Goal: Information Seeking & Learning: Check status

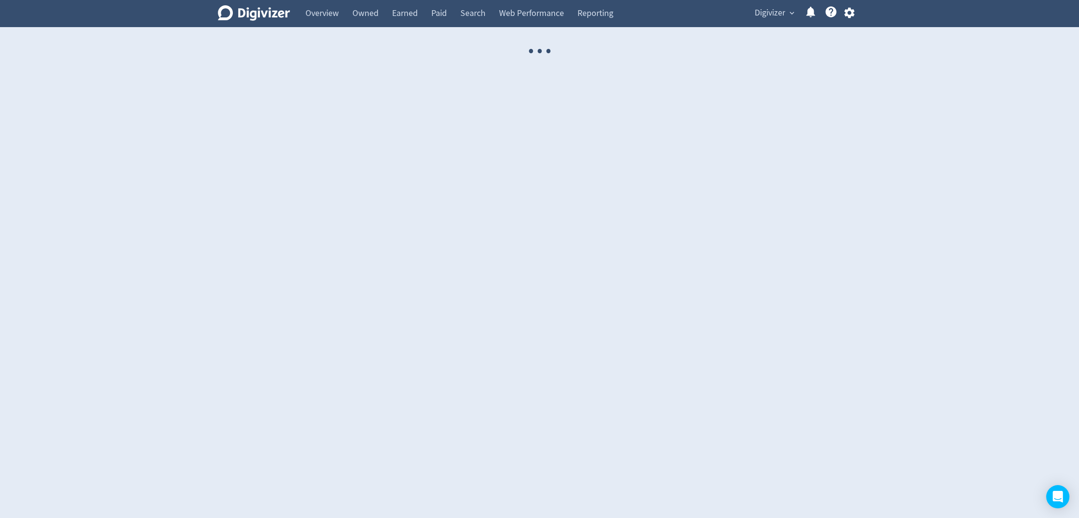
select select "USER"
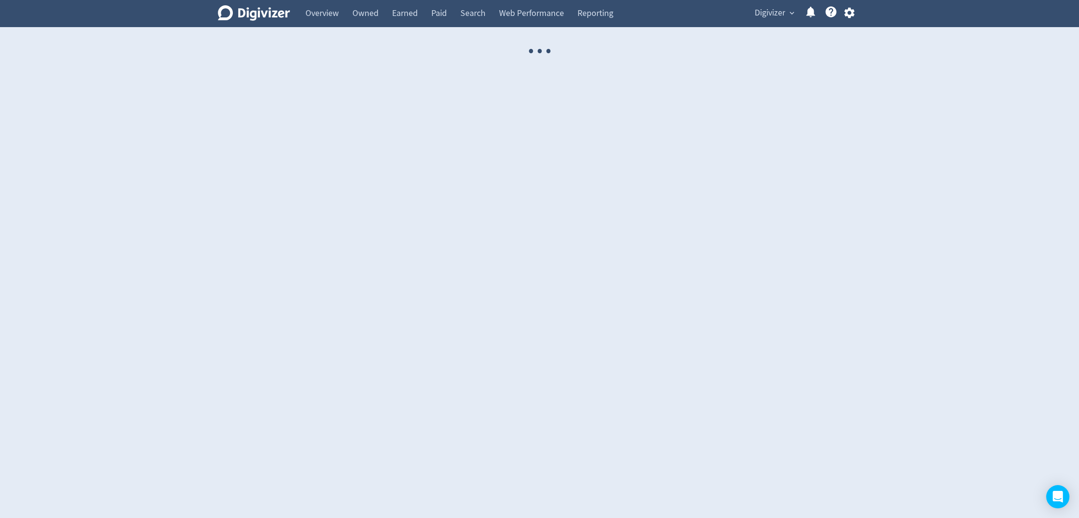
select select "USER"
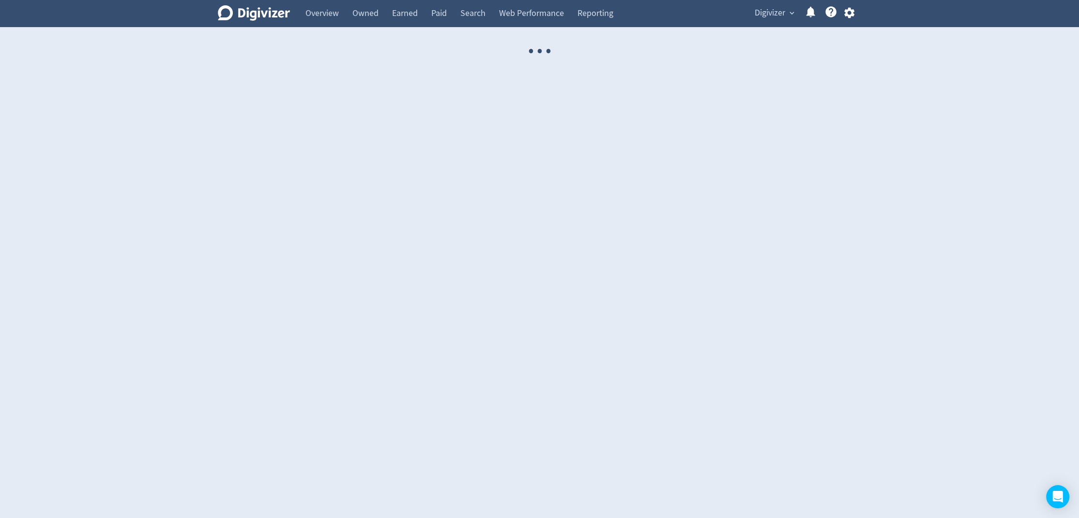
select select "USER"
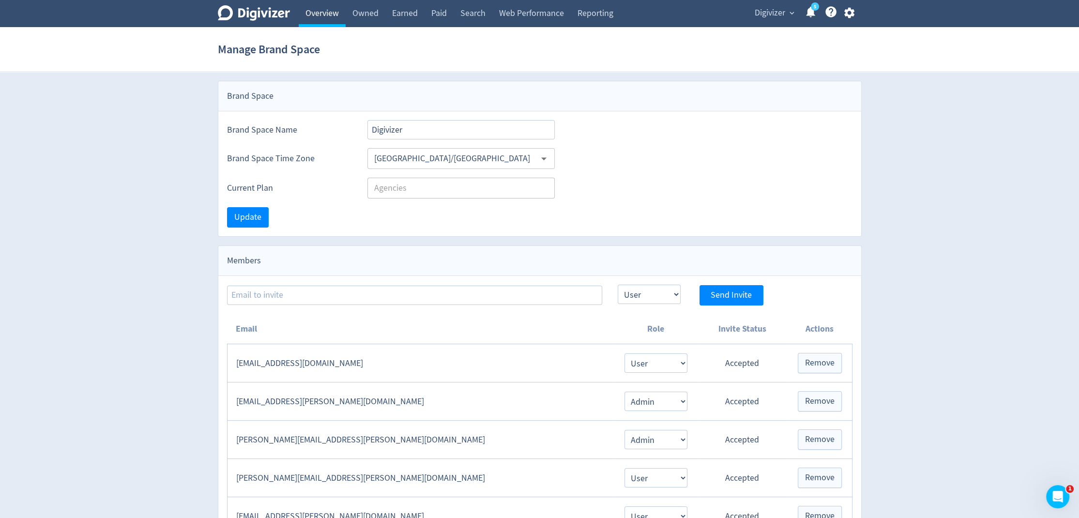
click at [319, 18] on link "Overview" at bounding box center [322, 13] width 47 height 27
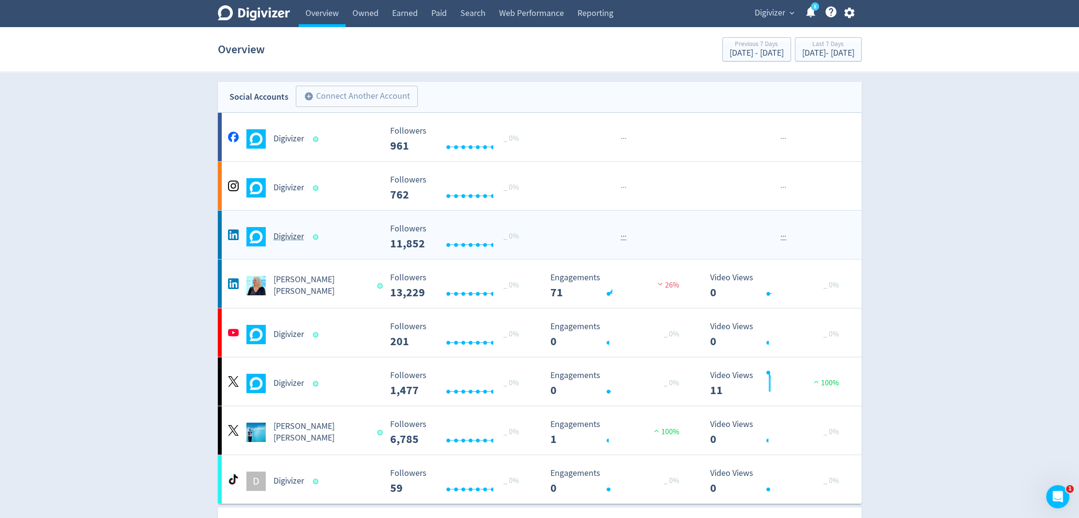
click at [294, 239] on h5 "Digivizer" at bounding box center [289, 237] width 30 height 12
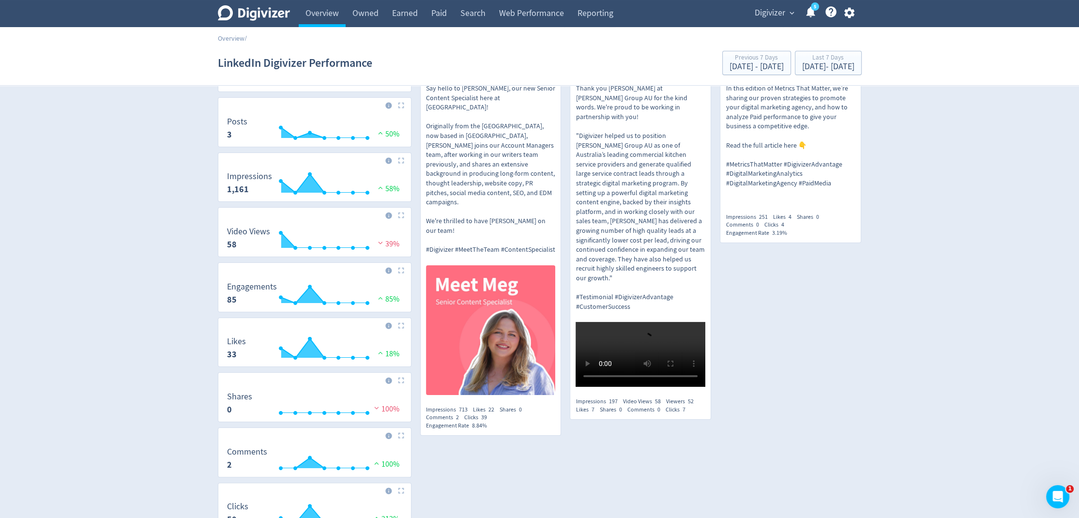
scroll to position [75, 0]
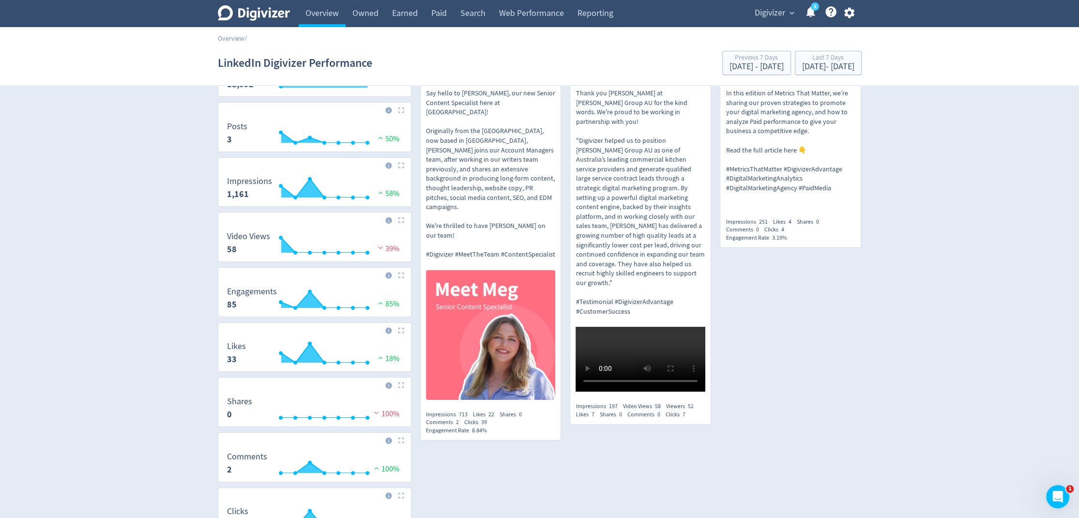
click at [779, 12] on span "Digivizer" at bounding box center [770, 12] width 30 height 15
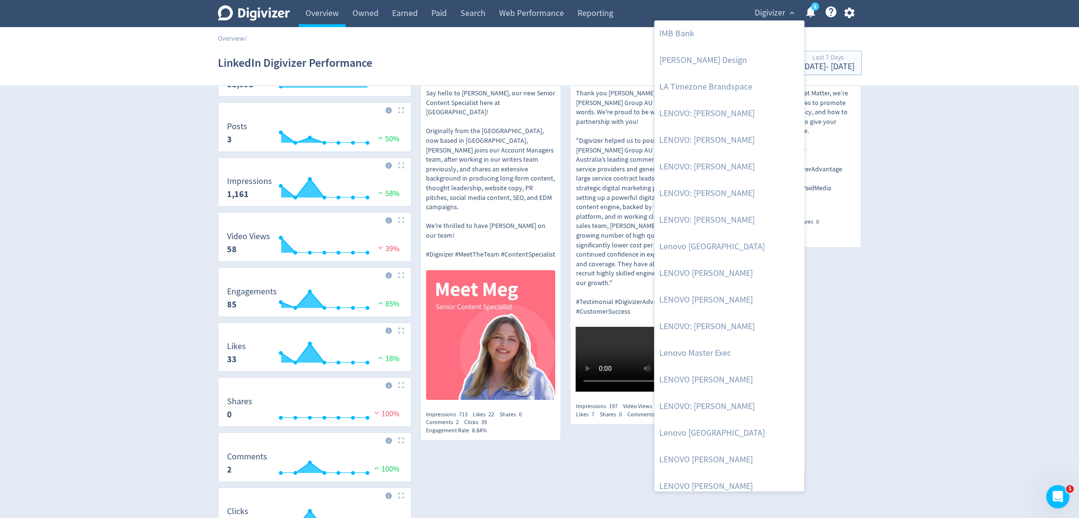
scroll to position [596, 0]
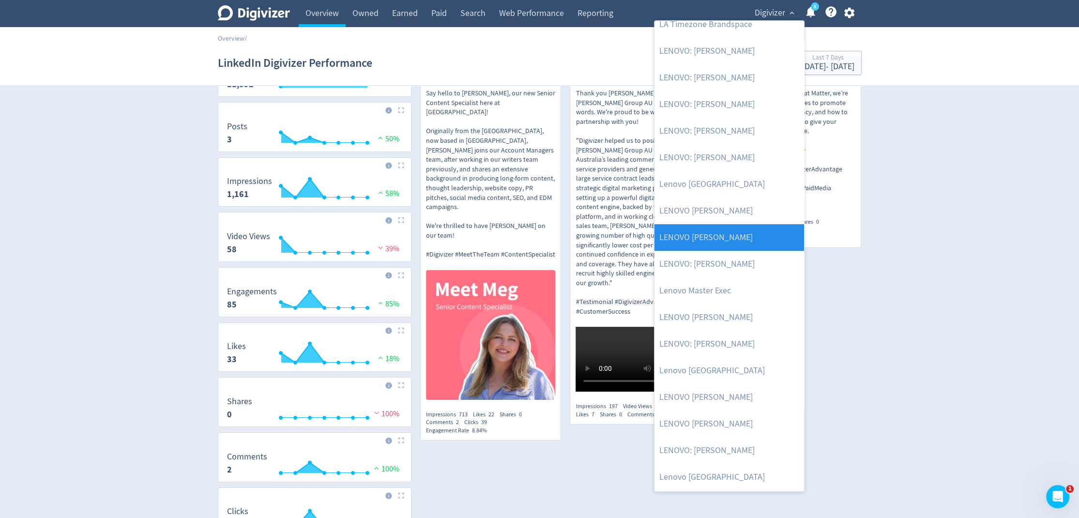
click at [730, 241] on link "LENOVO [PERSON_NAME]" at bounding box center [729, 237] width 150 height 27
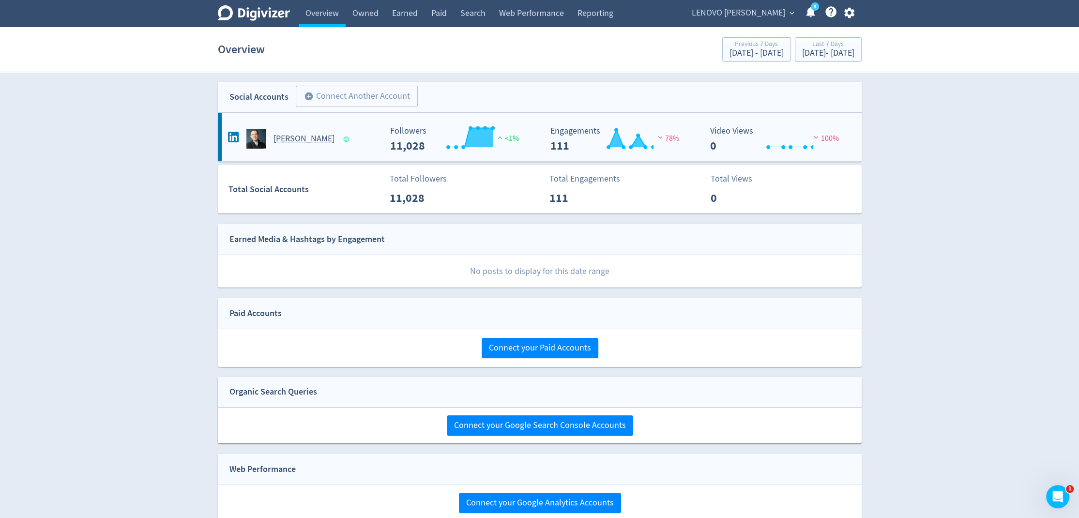
click at [349, 149] on Rossi-platform2 "[PERSON_NAME] Created with Highcharts 10.3.3 Followers 11,028 <1% Created with …" at bounding box center [540, 137] width 644 height 48
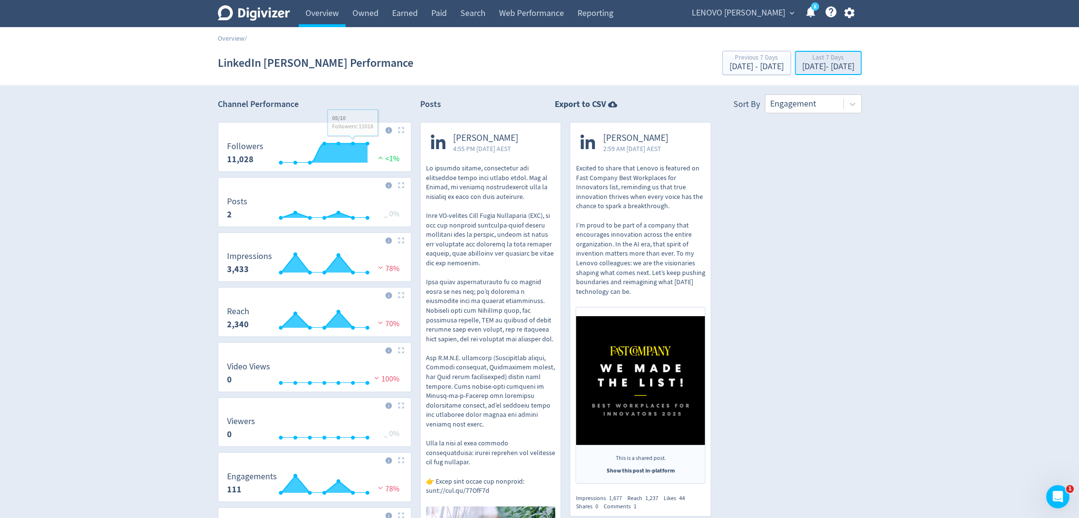
click at [802, 66] on div "[DATE] - [DATE]" at bounding box center [828, 66] width 52 height 9
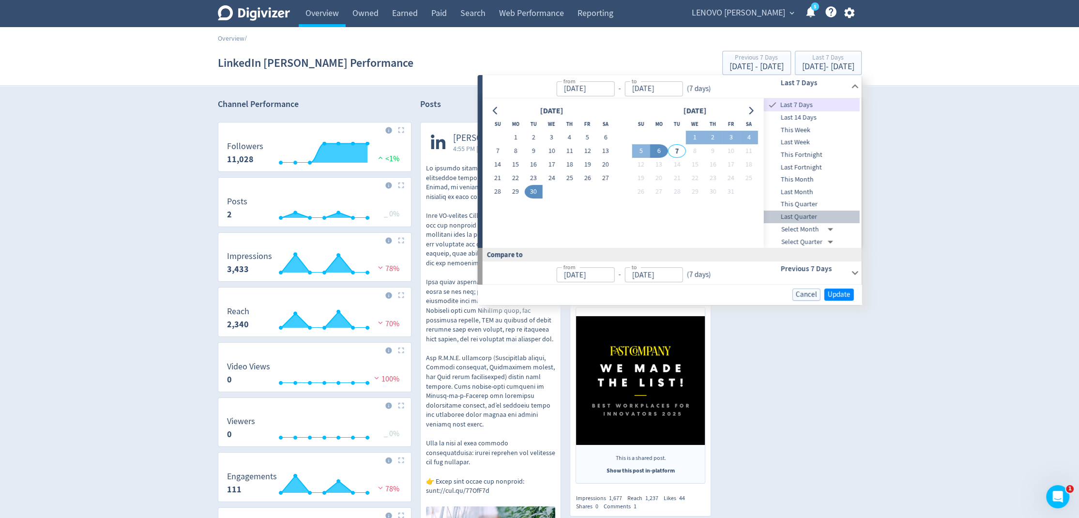
click at [809, 212] on span "Last Quarter" at bounding box center [812, 217] width 96 height 11
type input "[DATE]"
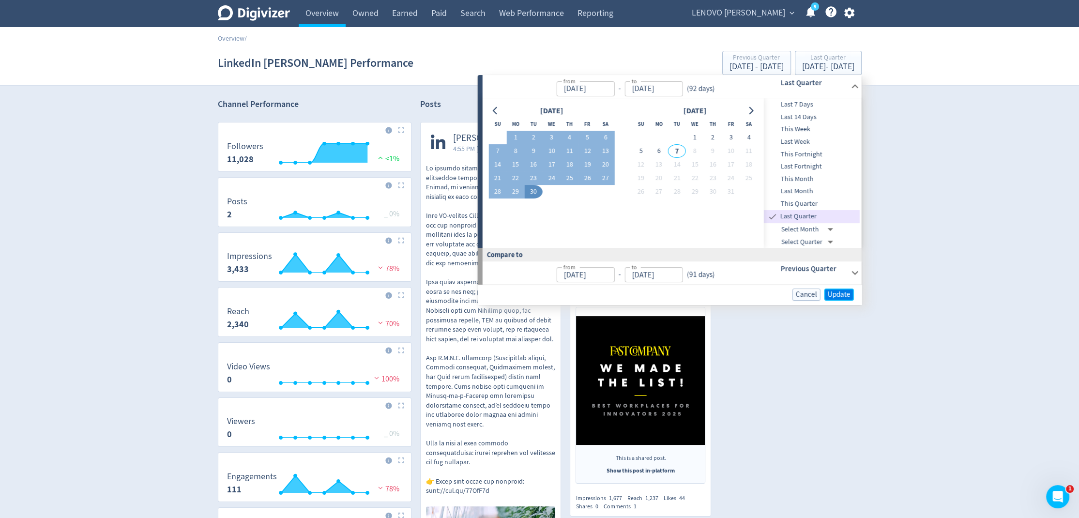
click at [832, 298] on span "Update" at bounding box center [839, 294] width 23 height 7
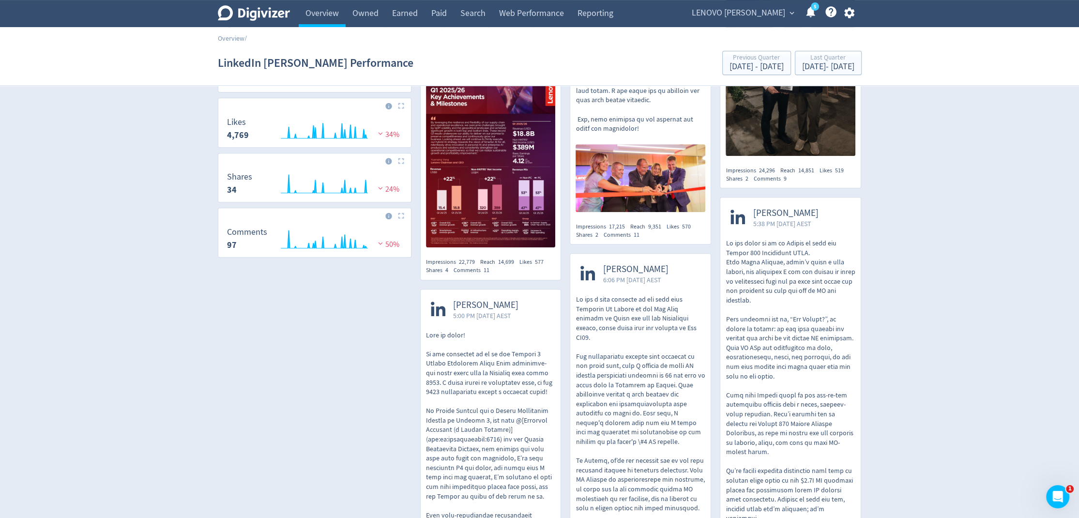
scroll to position [385, 0]
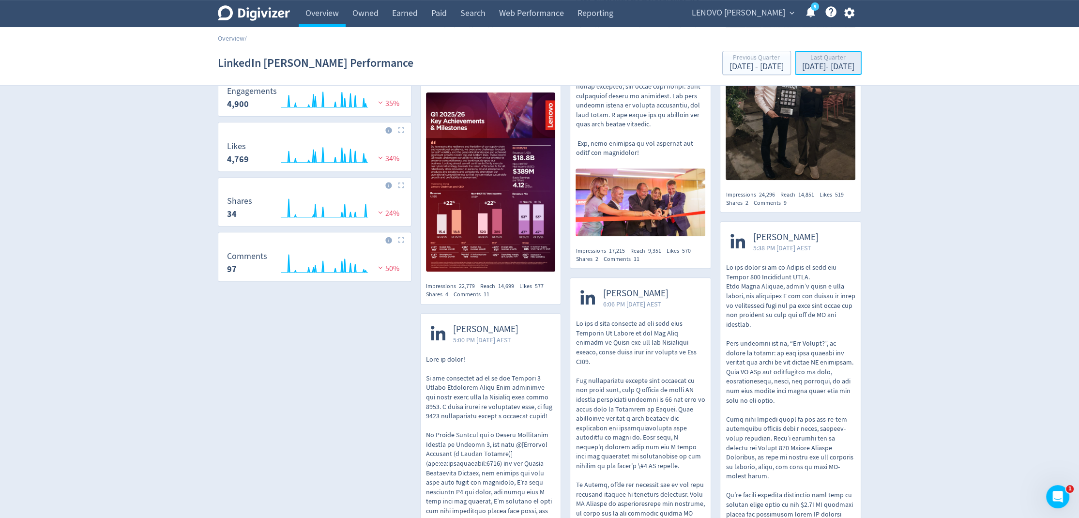
click at [802, 68] on div "Jul 1, 2025 - Sep 30, 2025" at bounding box center [828, 66] width 52 height 9
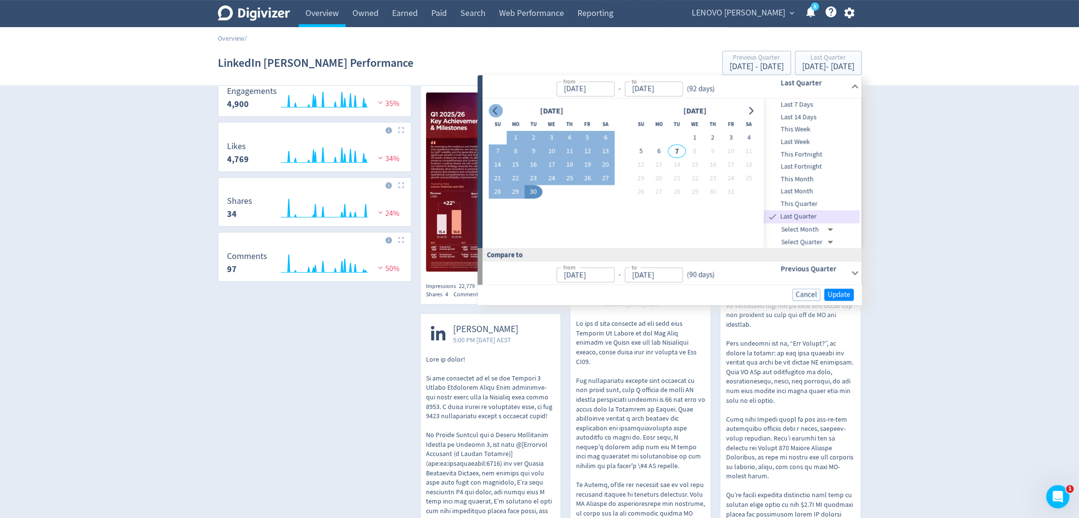
click at [496, 110] on icon "Go to previous month" at bounding box center [496, 111] width 8 height 8
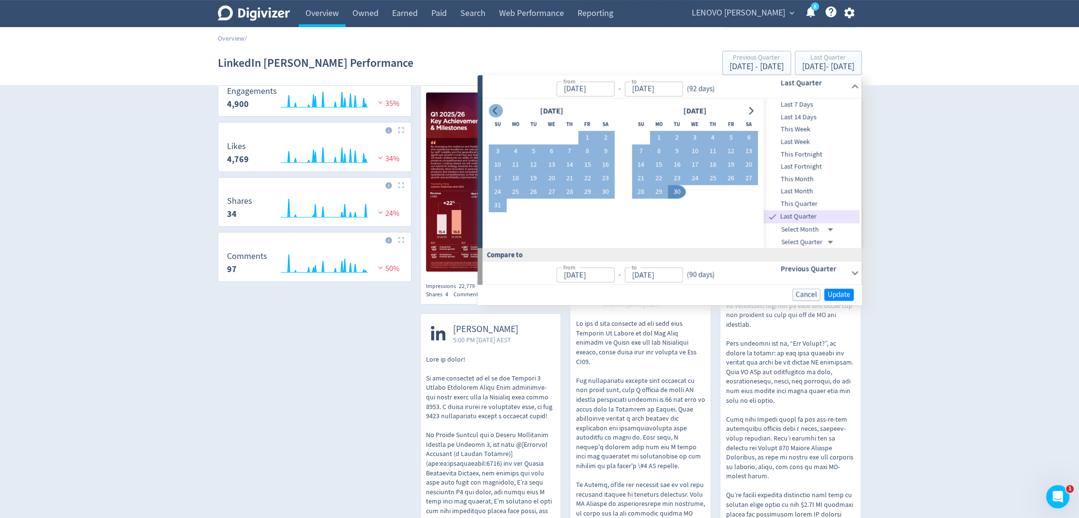
click at [496, 110] on icon "Go to previous month" at bounding box center [496, 111] width 8 height 8
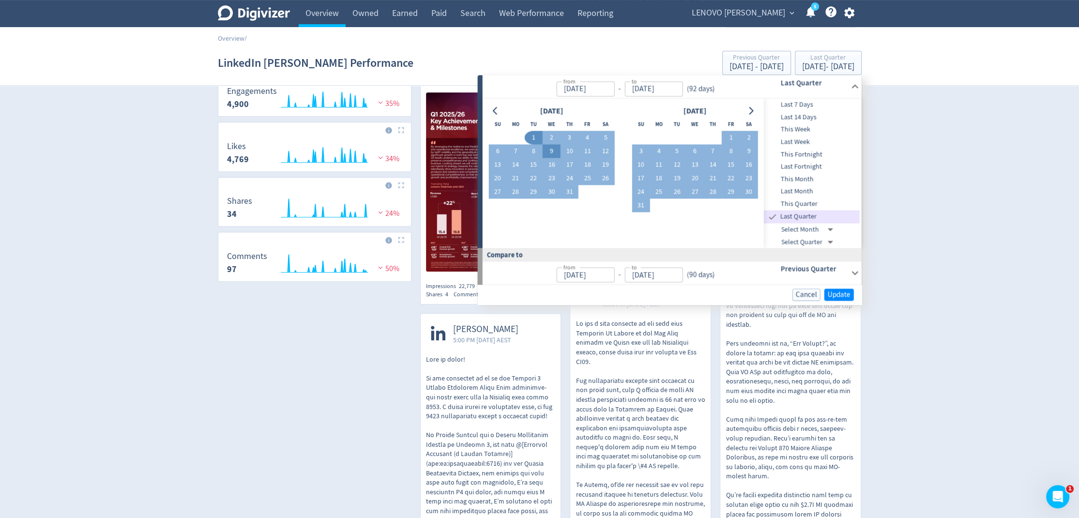
click at [554, 154] on button "9" at bounding box center [552, 152] width 18 height 14
type input "[DATE]"
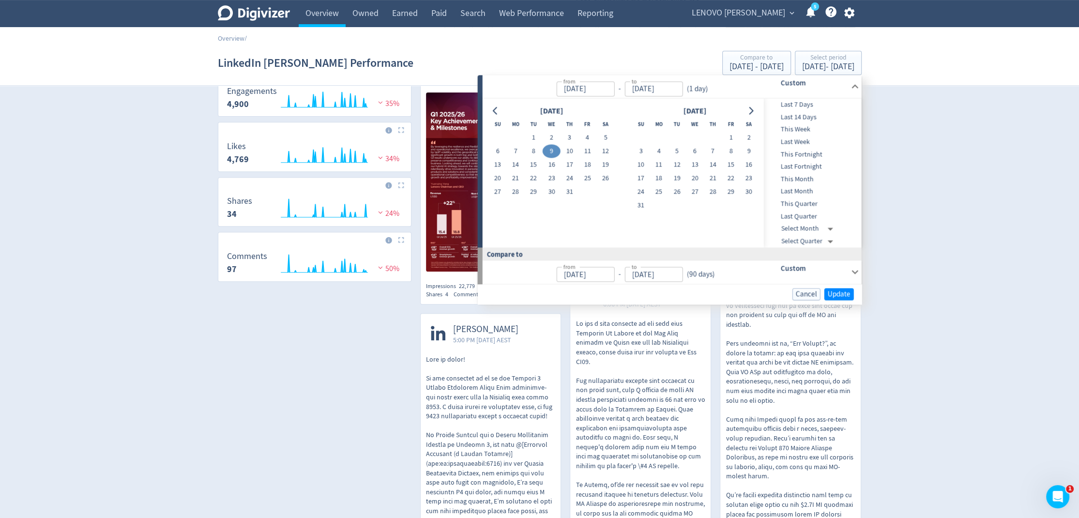
click at [554, 154] on button "9" at bounding box center [552, 152] width 18 height 14
type input "[DATE]"
click at [832, 292] on span "Update" at bounding box center [839, 293] width 23 height 7
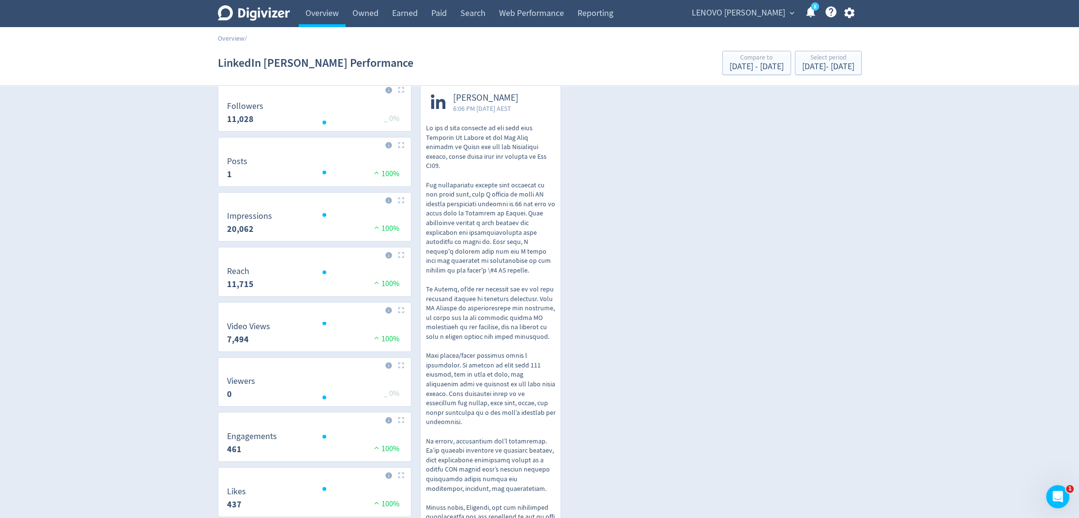
scroll to position [0, 0]
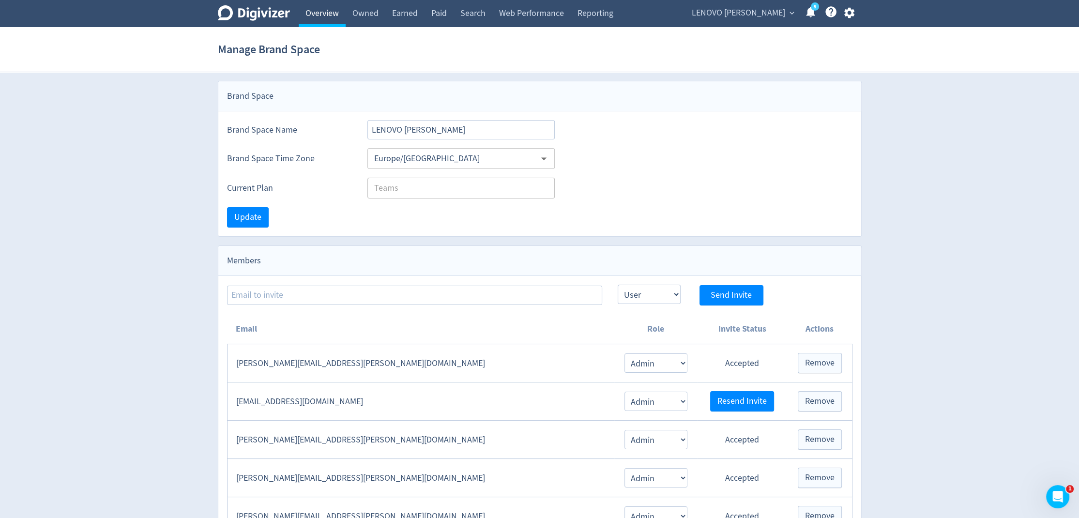
click at [334, 11] on link "Overview" at bounding box center [322, 13] width 47 height 27
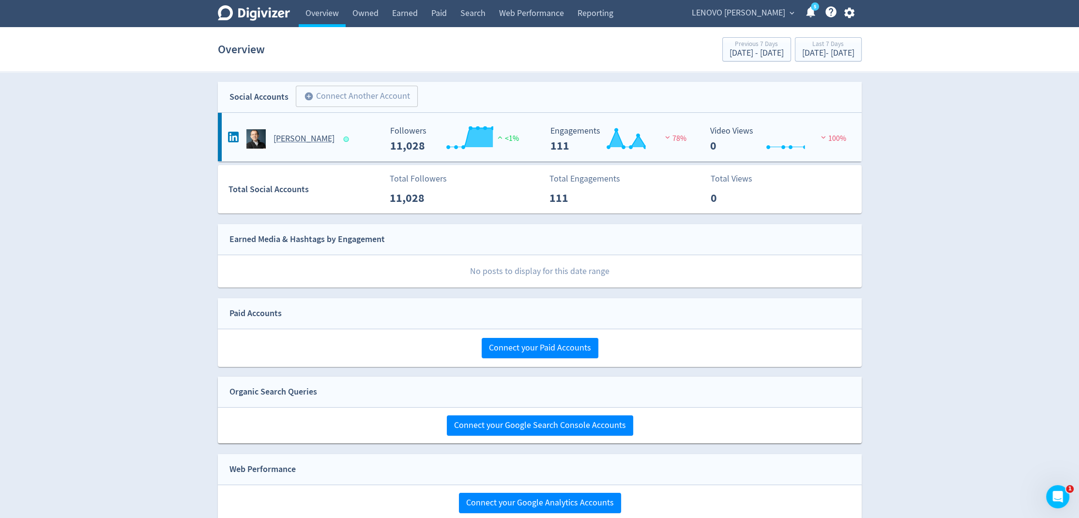
click at [310, 133] on h5 "[PERSON_NAME]" at bounding box center [304, 139] width 61 height 12
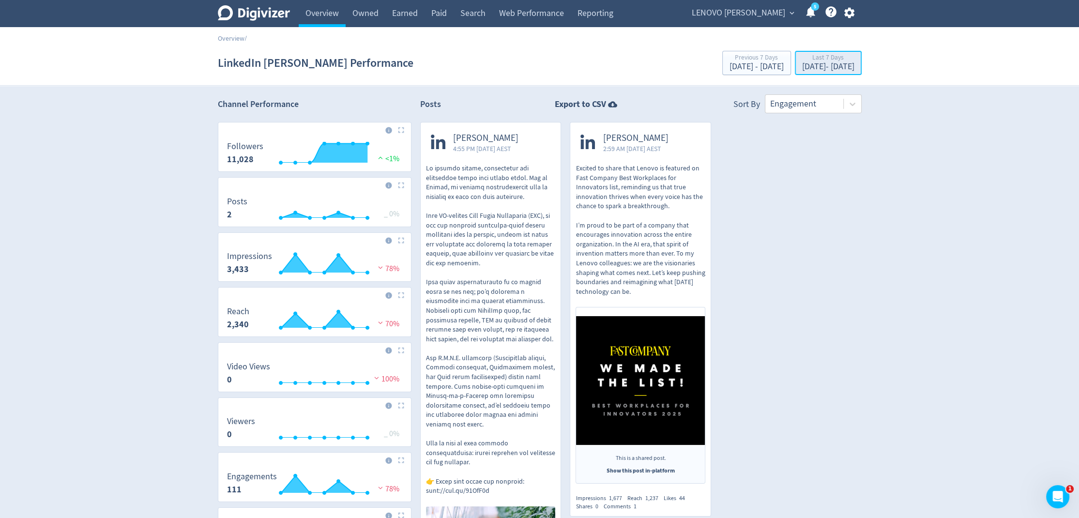
click at [810, 67] on div "[DATE] - [DATE]" at bounding box center [828, 66] width 52 height 9
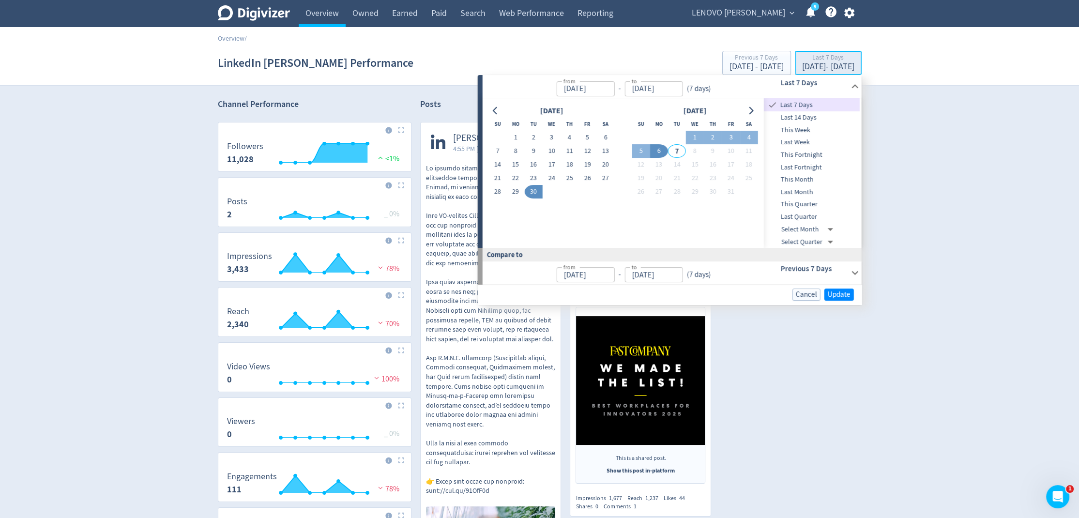
type input "[DATE]"
click at [497, 110] on icon "Go to previous month" at bounding box center [496, 111] width 8 height 8
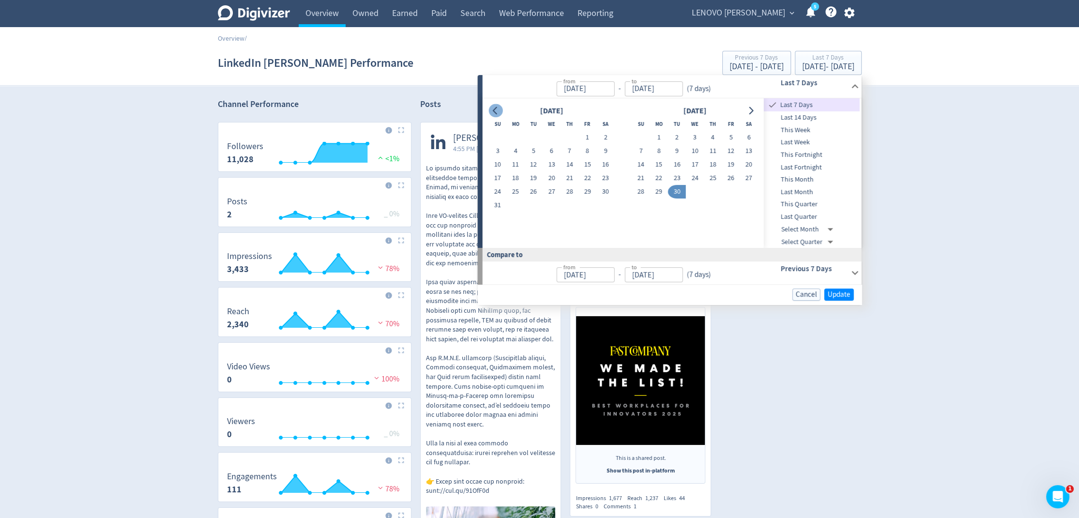
click at [497, 110] on icon "Go to previous month" at bounding box center [496, 111] width 8 height 8
click at [535, 137] on button "1" at bounding box center [534, 138] width 18 height 14
type input "[DATE]"
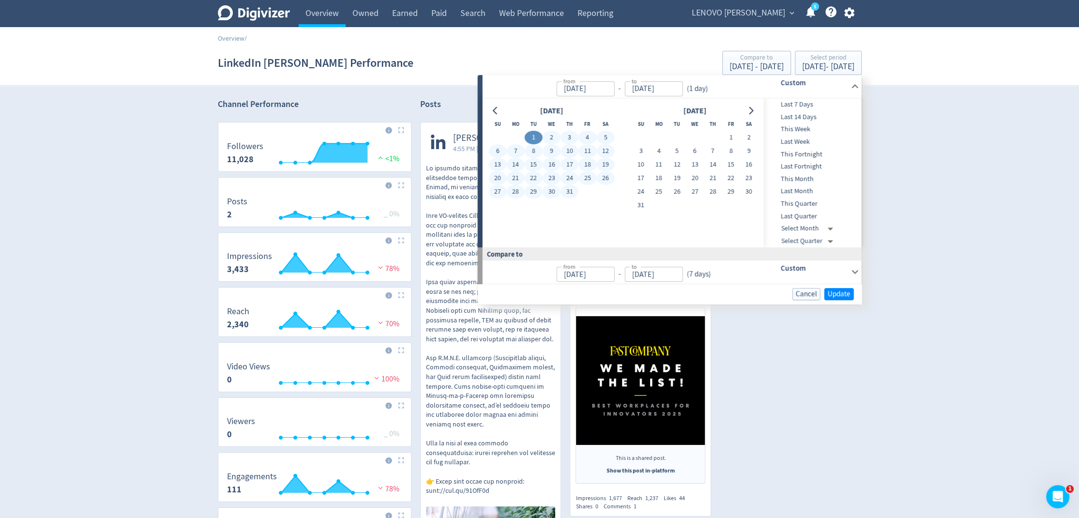
click at [571, 192] on button "31" at bounding box center [570, 192] width 18 height 14
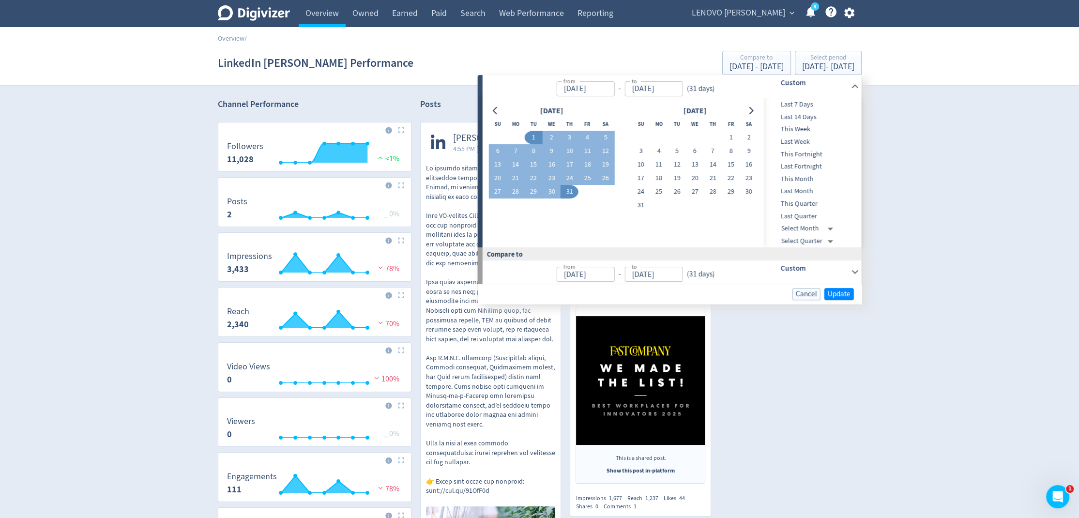
type input "[DATE]"
click at [846, 291] on span "Update" at bounding box center [839, 293] width 23 height 7
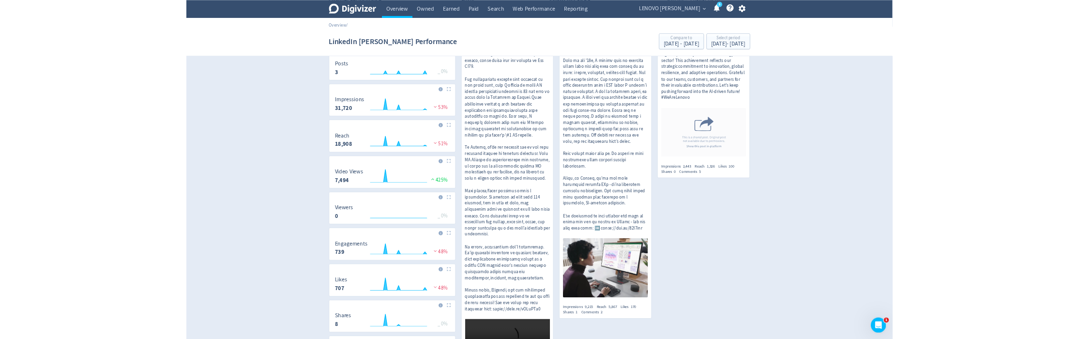
scroll to position [1, 0]
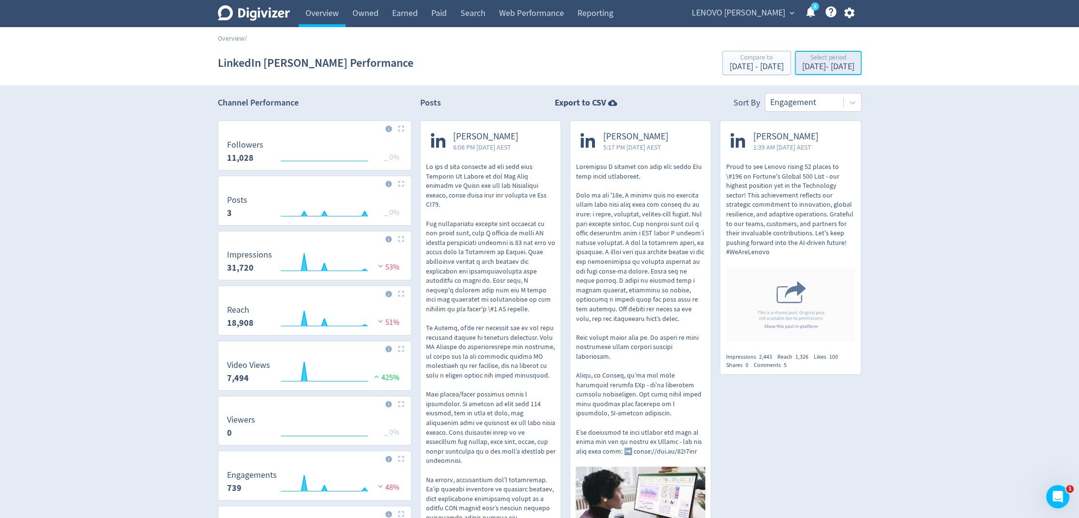
click at [833, 70] on div "[DATE] - [DATE]" at bounding box center [828, 66] width 52 height 9
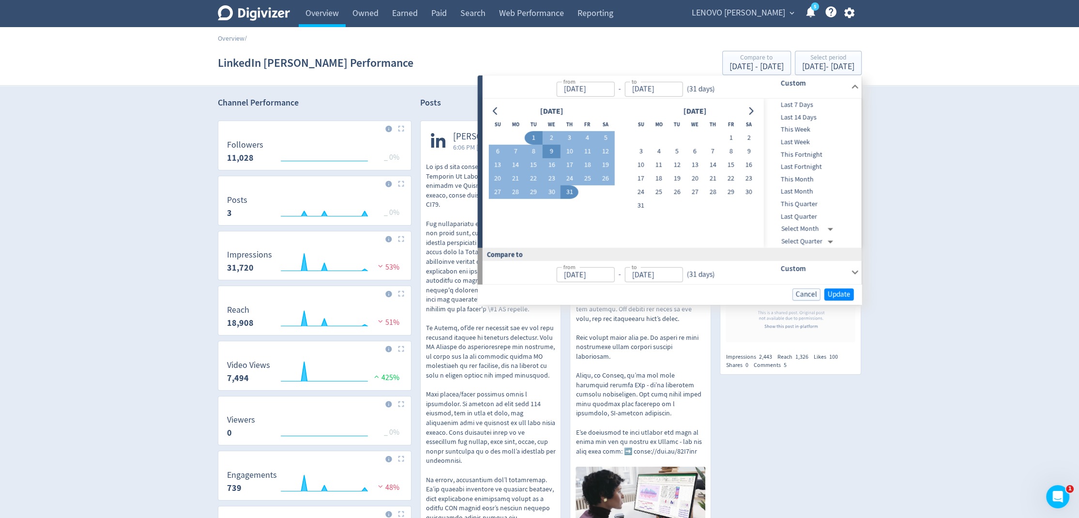
click at [550, 151] on button "9" at bounding box center [552, 152] width 18 height 14
type input "[DATE]"
click at [550, 151] on button "9" at bounding box center [552, 152] width 18 height 14
type input "[DATE]"
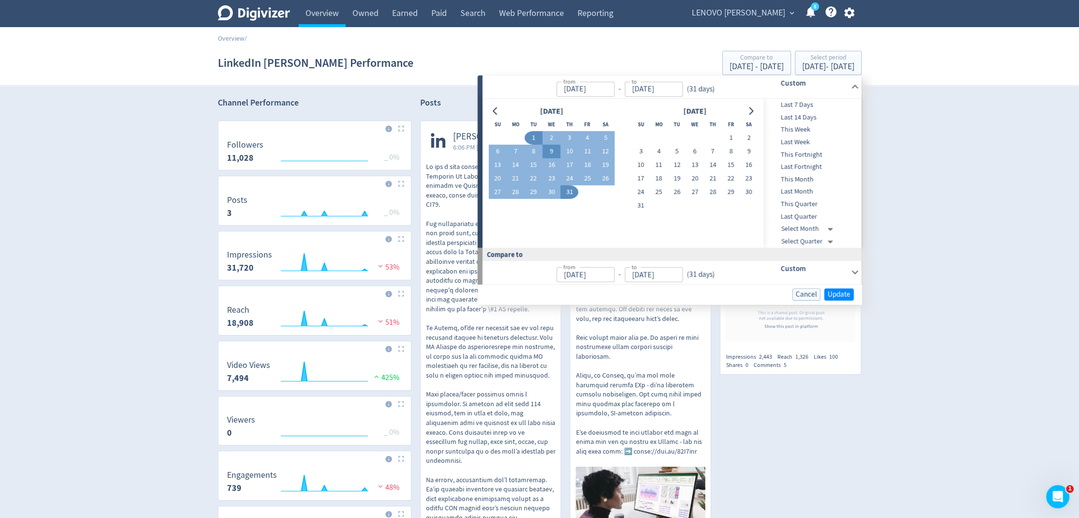
type input "[DATE]"
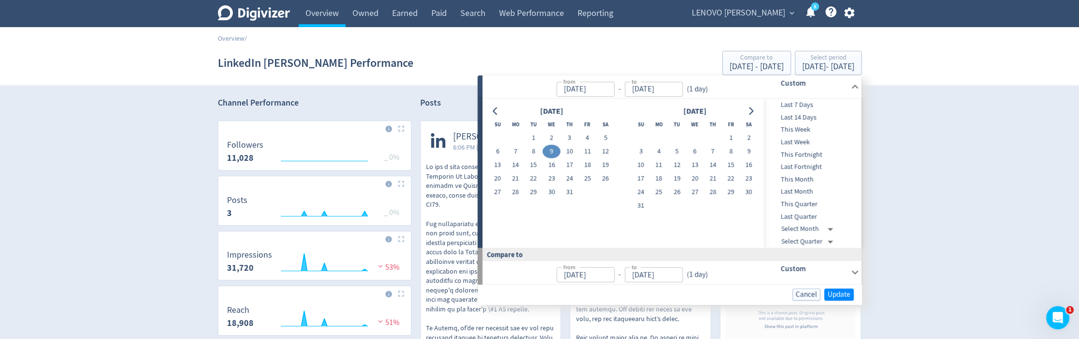
click at [553, 151] on button "9" at bounding box center [552, 152] width 18 height 14
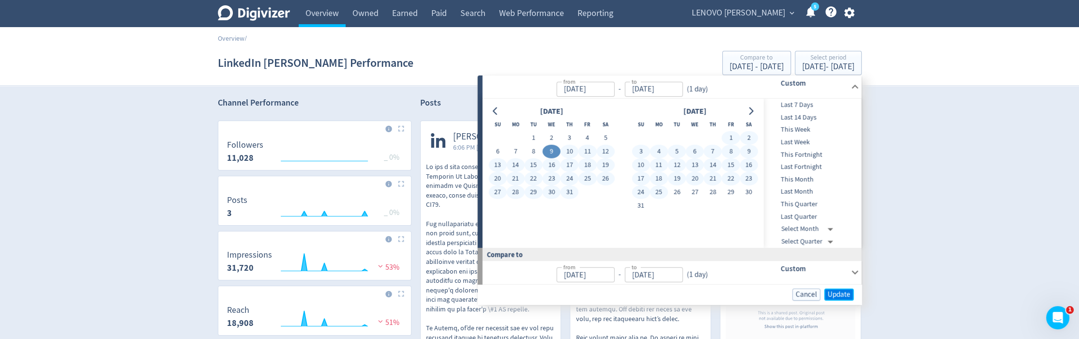
click at [832, 291] on span "Update" at bounding box center [839, 293] width 23 height 7
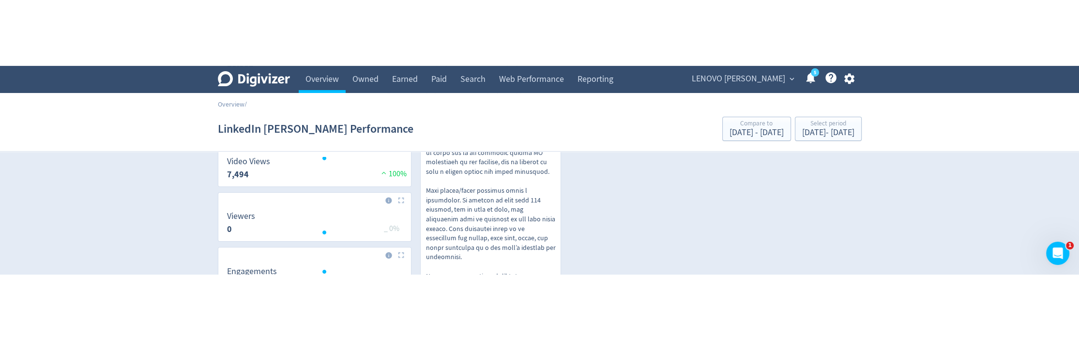
scroll to position [272, 0]
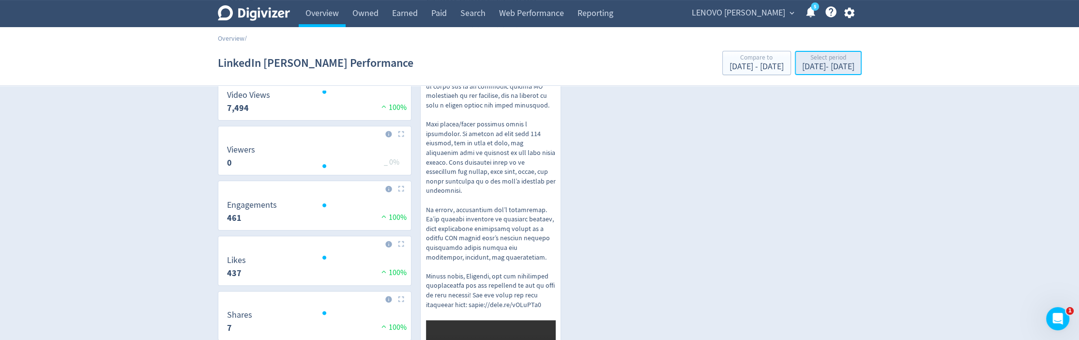
click at [818, 66] on div "[DATE] - [DATE]" at bounding box center [828, 66] width 52 height 9
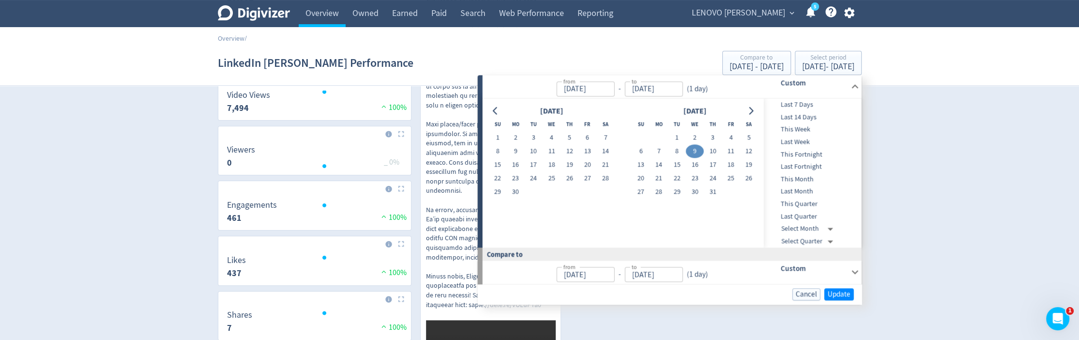
click at [818, 213] on span "Last Quarter" at bounding box center [812, 216] width 96 height 11
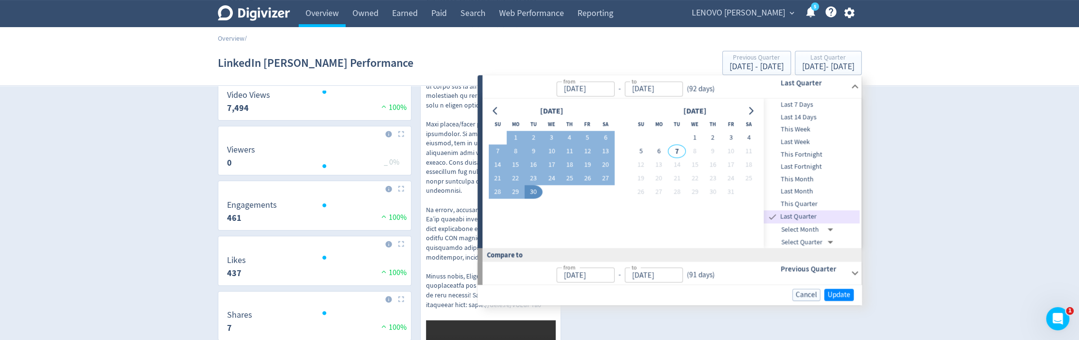
type input "[DATE]"
click at [844, 293] on span "Update" at bounding box center [839, 294] width 23 height 7
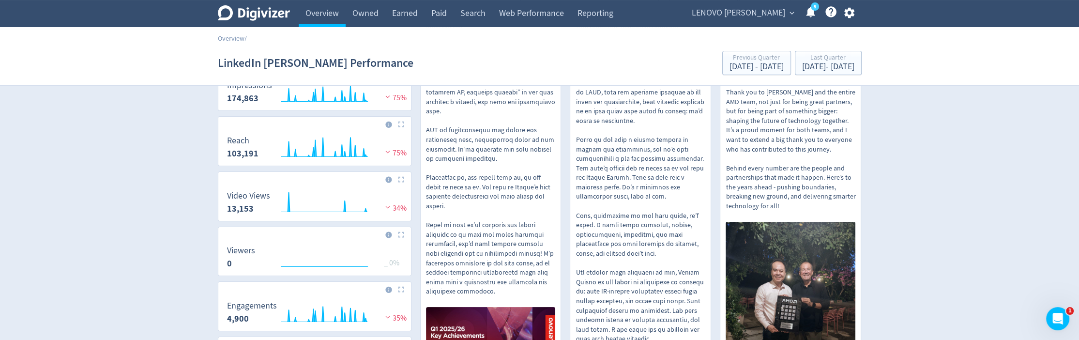
scroll to position [0, 0]
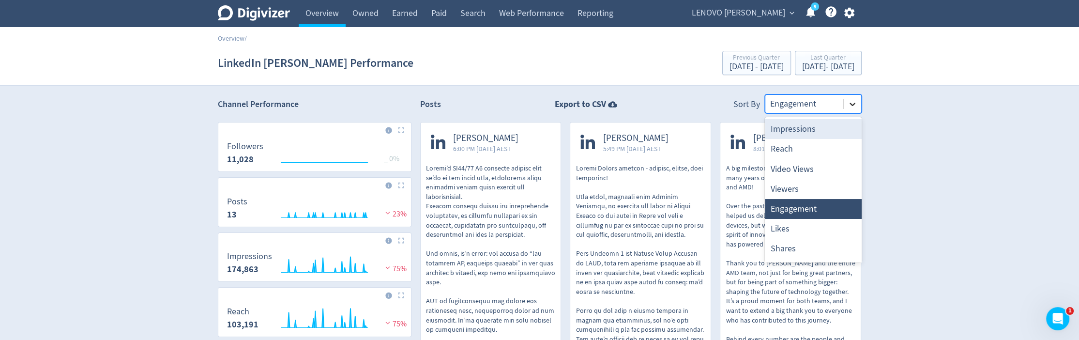
click at [851, 104] on icon at bounding box center [853, 104] width 10 height 10
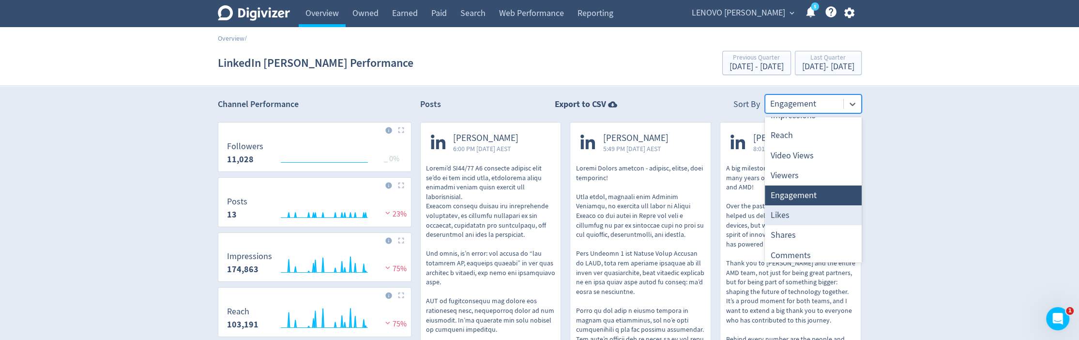
scroll to position [15, 0]
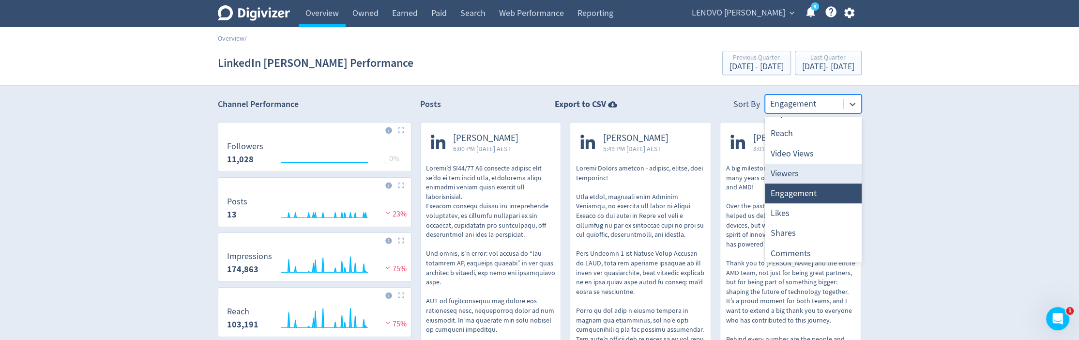
click at [815, 172] on div "Viewers" at bounding box center [813, 174] width 97 height 20
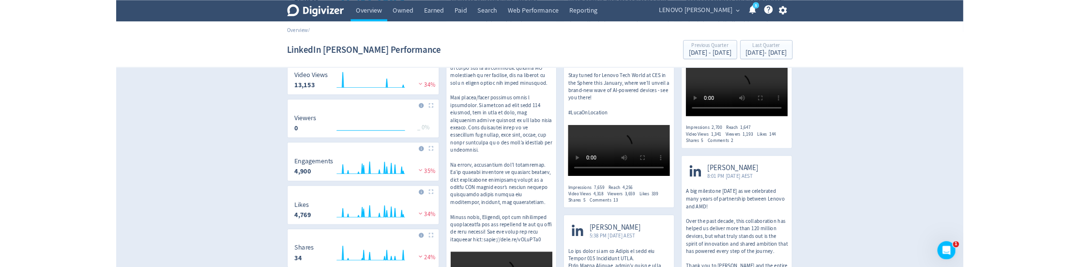
scroll to position [267, 0]
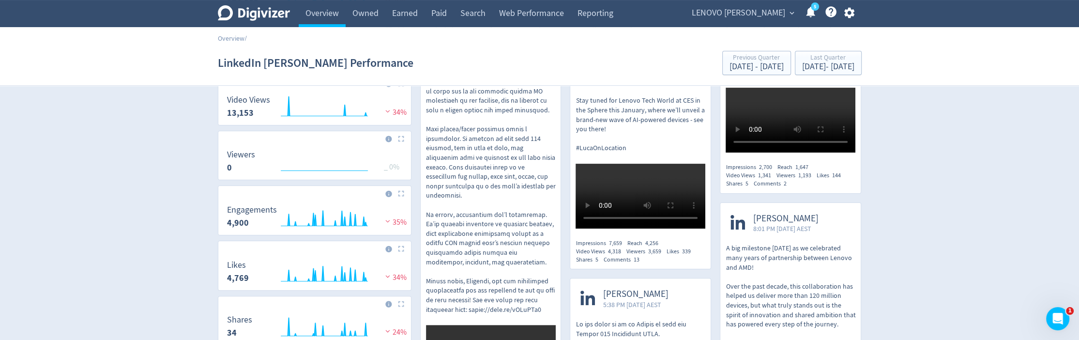
click at [236, 152] on dt "Viewers" at bounding box center [241, 154] width 28 height 11
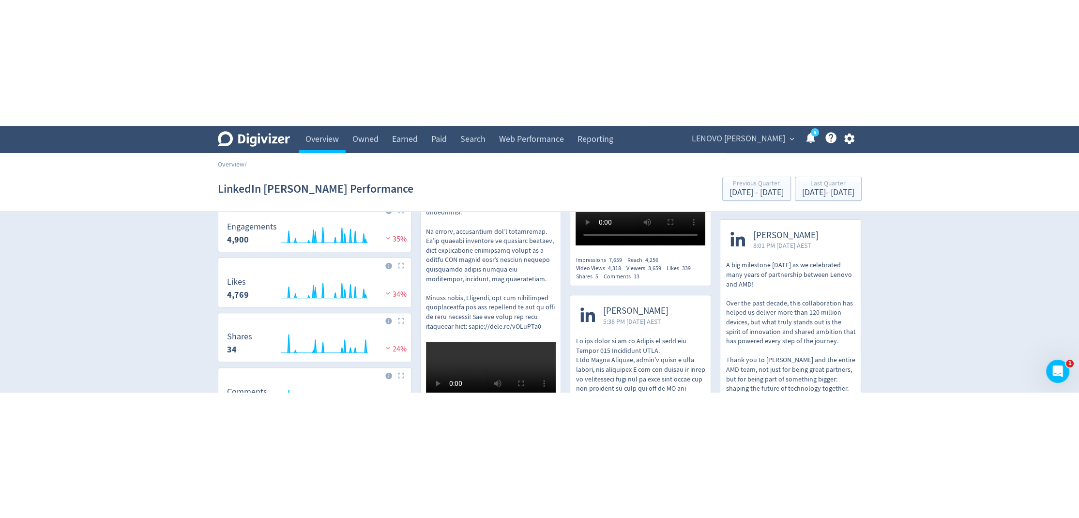
scroll to position [379, 0]
